Goal: Navigation & Orientation: Find specific page/section

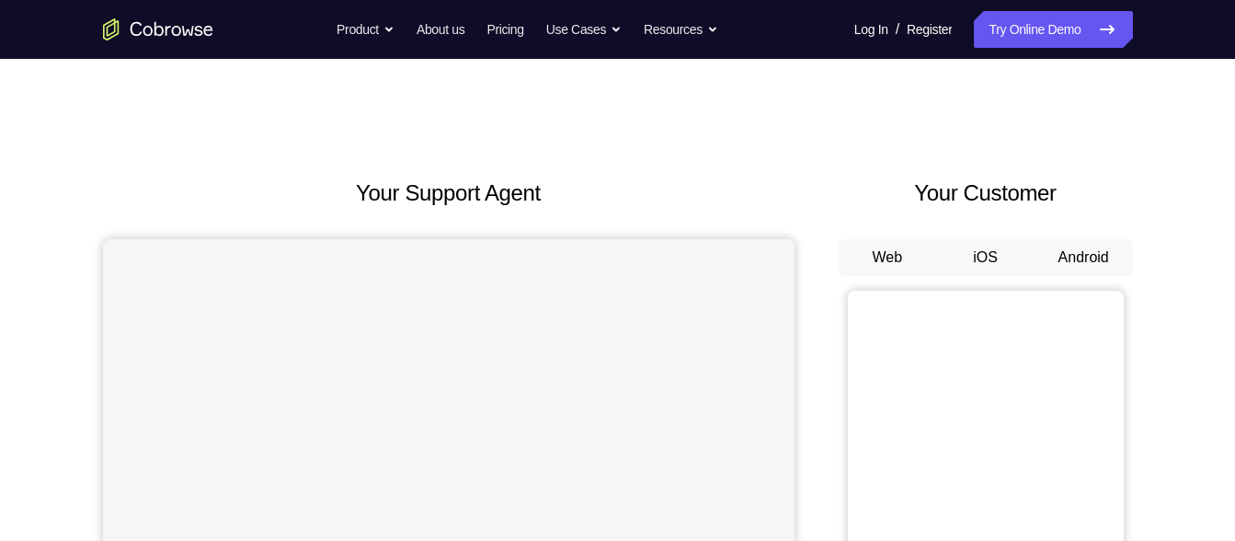
click at [1060, 272] on button "Android" at bounding box center [1084, 257] width 98 height 37
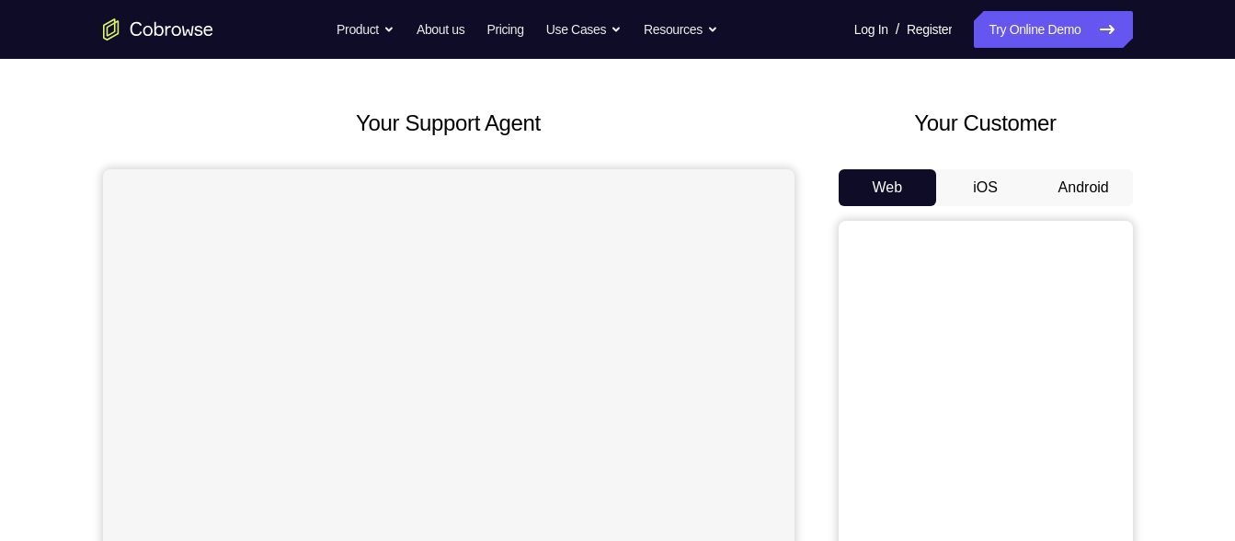
scroll to position [62, 0]
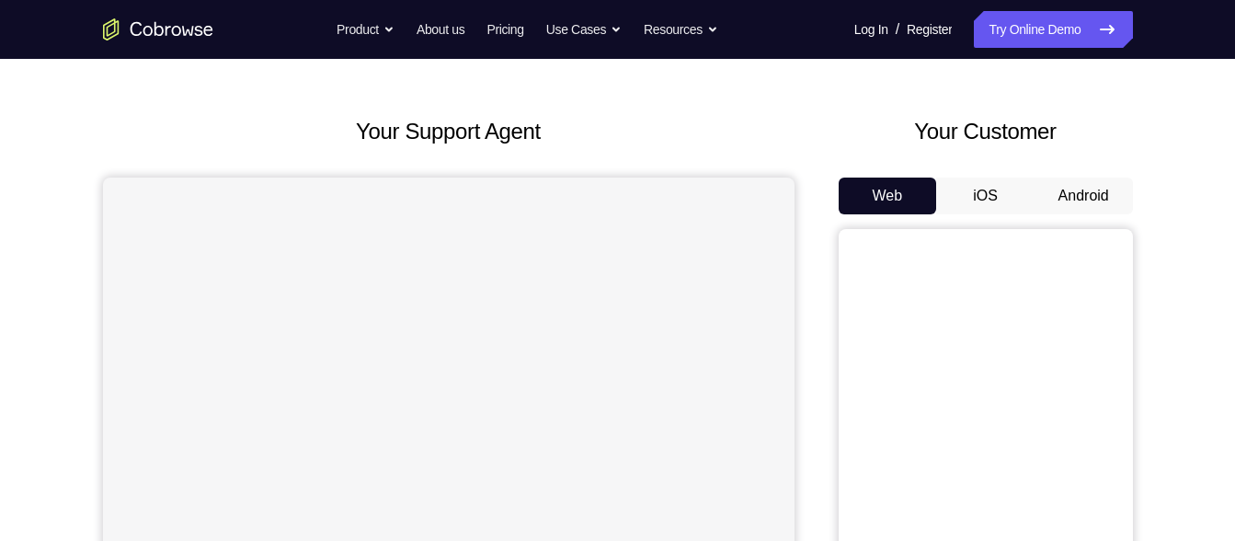
click at [1067, 222] on div "Web iOS Android" at bounding box center [986, 486] width 294 height 617
click at [1073, 189] on button "Android" at bounding box center [1084, 196] width 98 height 37
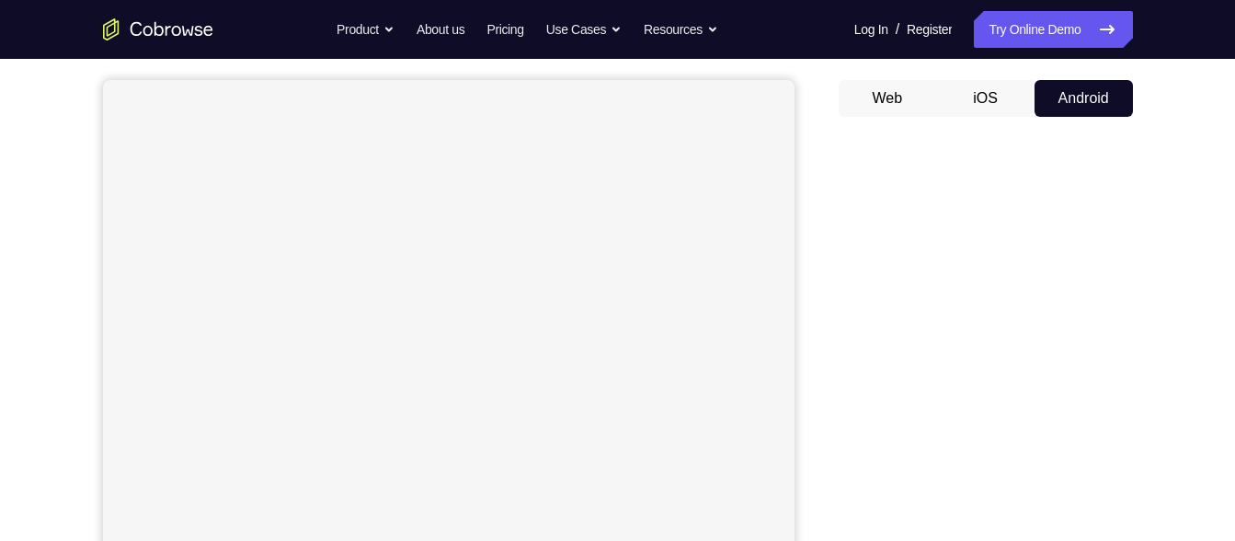
scroll to position [160, 0]
click at [979, 99] on button "iOS" at bounding box center [985, 97] width 98 height 37
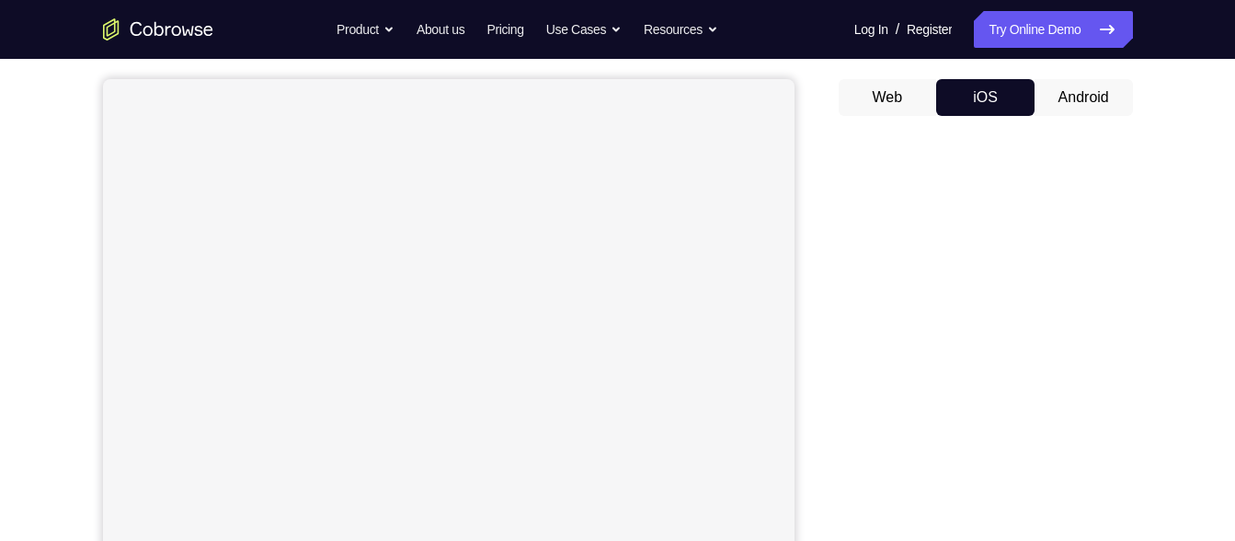
click at [1050, 81] on button "Android" at bounding box center [1084, 97] width 98 height 37
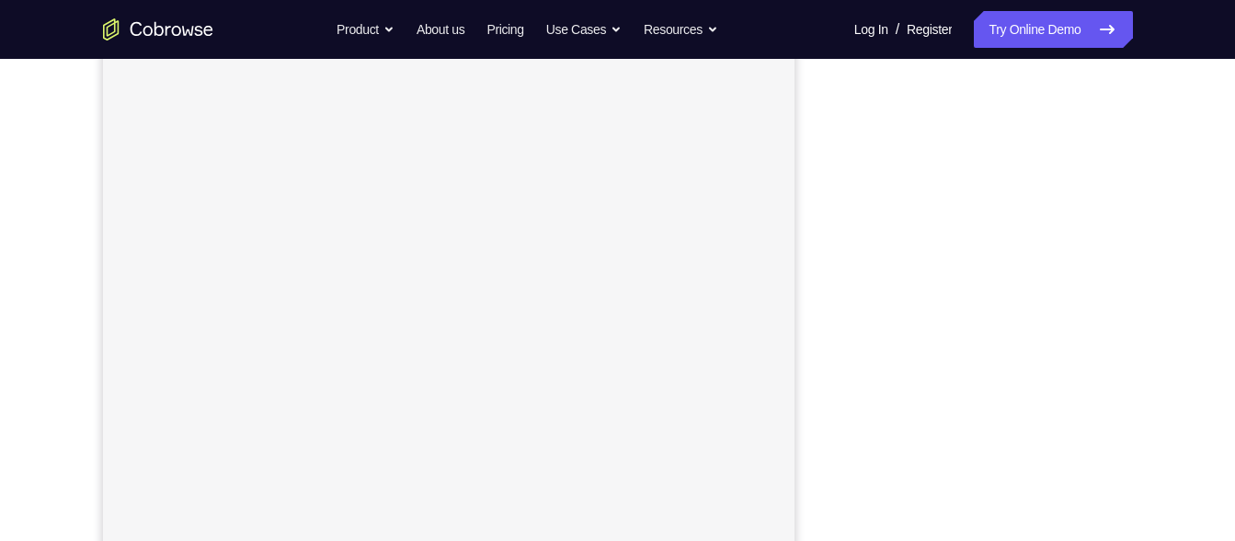
scroll to position [260, 0]
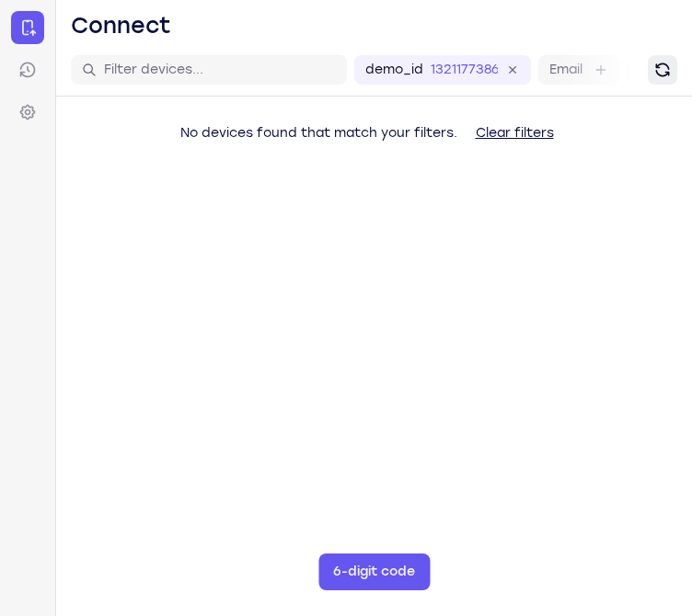
click at [649, 74] on button "Refresh" at bounding box center [662, 69] width 29 height 29
